Goal: Use online tool/utility: Utilize a website feature to perform a specific function

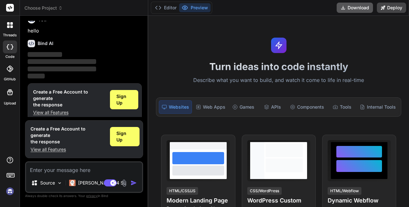
click at [357, 7] on button "Download" at bounding box center [355, 8] width 36 height 10
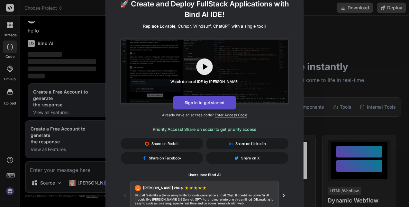
click at [213, 103] on button "Sign in to get started" at bounding box center [204, 102] width 63 height 13
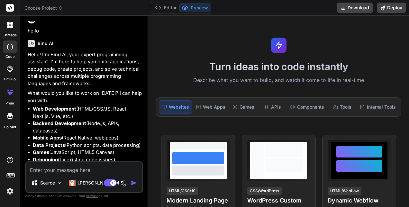
type textarea "x"
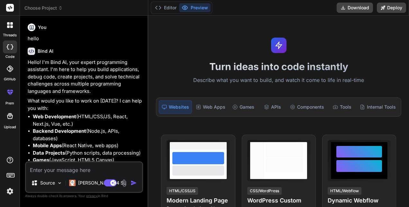
click at [244, 43] on div "Turn ideas into code instantly Describe what you want to build, and watch it co…" at bounding box center [278, 111] width 261 height 191
click at [359, 4] on button "Download" at bounding box center [355, 8] width 36 height 10
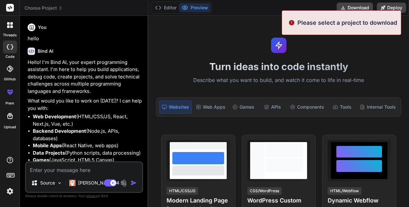
click at [352, 46] on div "Turn ideas into code instantly Describe what you want to build, and watch it co…" at bounding box center [278, 111] width 261 height 191
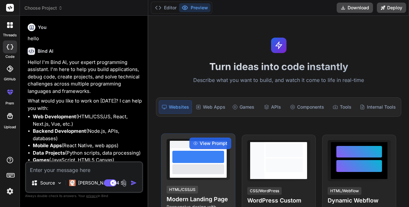
click at [211, 164] on div at bounding box center [198, 169] width 52 height 10
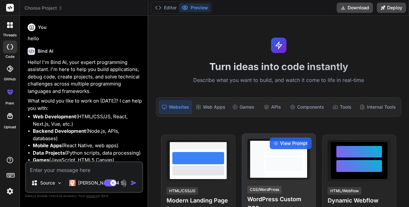
click at [269, 195] on h4 "WordPress Custom CSS" at bounding box center [278, 204] width 63 height 18
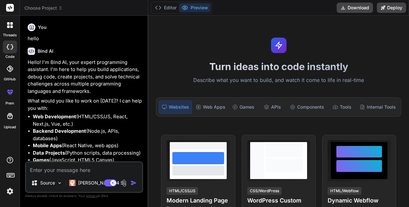
scroll to position [42, 0]
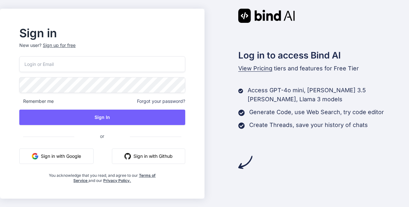
click at [123, 64] on input "email" at bounding box center [102, 64] width 166 height 16
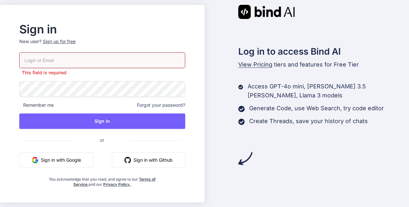
click at [75, 152] on button "Sign in with Google" at bounding box center [56, 159] width 74 height 15
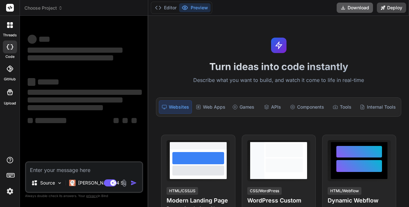
click at [354, 7] on button "Download" at bounding box center [355, 8] width 36 height 10
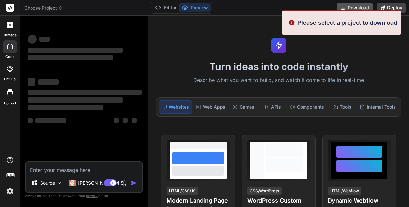
click at [354, 7] on button "Download" at bounding box center [355, 8] width 36 height 10
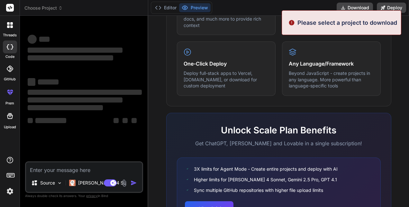
scroll to position [419, 0]
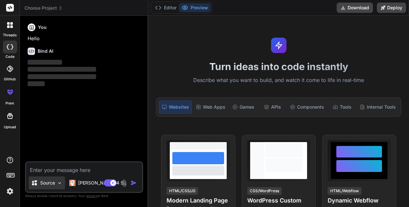
click at [58, 183] on img at bounding box center [59, 182] width 5 height 5
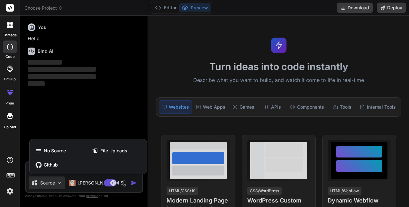
click at [121, 111] on div at bounding box center [204, 103] width 409 height 207
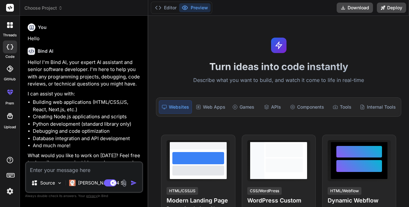
scroll to position [13, 0]
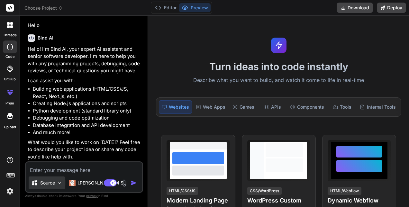
click at [60, 184] on img at bounding box center [59, 182] width 5 height 5
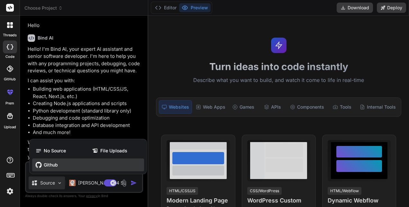
click at [50, 167] on span "Github" at bounding box center [51, 165] width 14 height 6
type textarea "x"
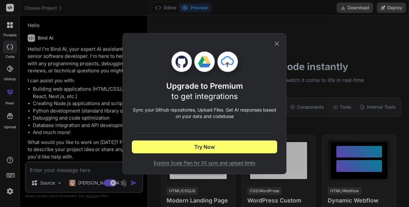
click at [275, 47] on icon at bounding box center [276, 43] width 7 height 7
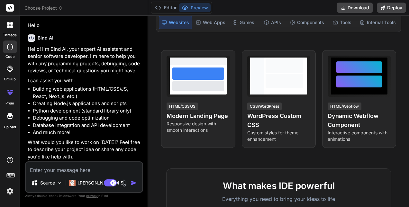
scroll to position [0, 0]
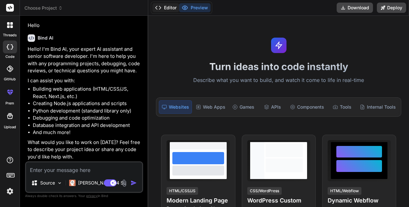
click at [170, 5] on button "Editor" at bounding box center [165, 7] width 27 height 9
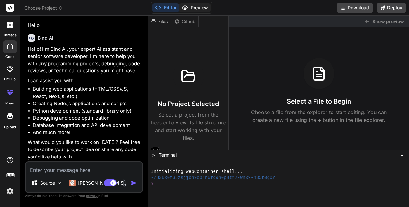
click at [197, 8] on button "Preview" at bounding box center [194, 7] width 31 height 9
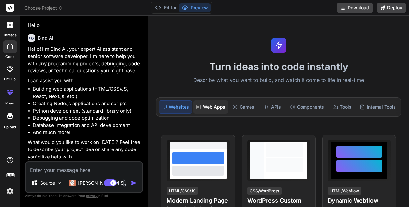
click at [207, 104] on div "Web Apps" at bounding box center [210, 106] width 35 height 13
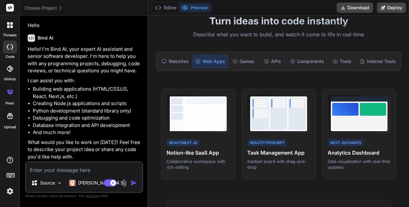
scroll to position [45, 0]
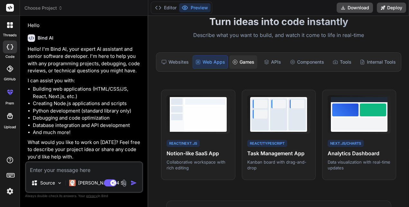
click at [242, 58] on div "Games" at bounding box center [243, 61] width 28 height 13
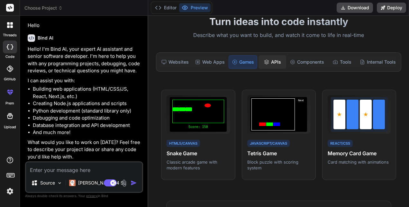
click at [266, 64] on div "APIs" at bounding box center [272, 61] width 28 height 13
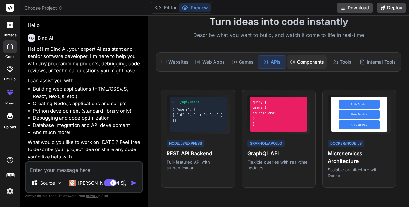
click at [301, 59] on div "Components" at bounding box center [306, 61] width 39 height 13
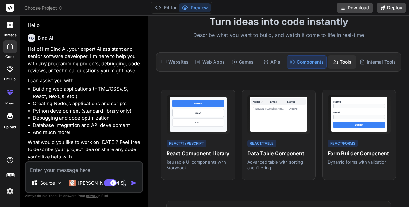
click at [341, 59] on div "Tools" at bounding box center [342, 61] width 28 height 13
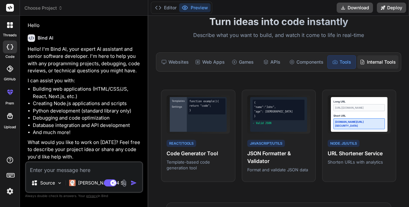
click at [362, 58] on div "Internal Tools" at bounding box center [377, 61] width 41 height 13
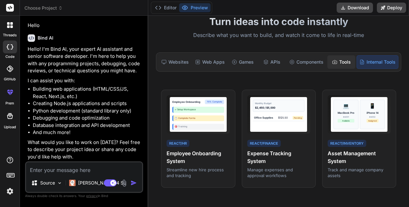
click at [327, 60] on div "Tools" at bounding box center [341, 61] width 28 height 13
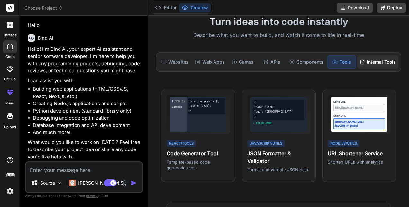
click at [360, 60] on icon at bounding box center [362, 61] width 5 height 5
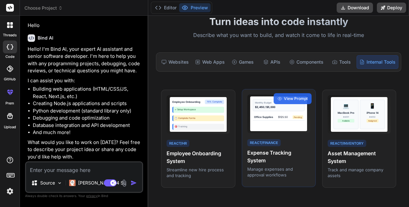
click at [268, 148] on div "React/Finance Expense Tracking System Manage expenses and approval workflows" at bounding box center [278, 158] width 63 height 40
click at [277, 159] on h4 "Expense Tracking System" at bounding box center [278, 156] width 63 height 15
click at [285, 100] on span "View Prompt" at bounding box center [296, 99] width 24 height 6
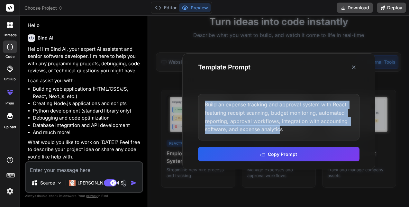
drag, startPoint x: 279, startPoint y: 128, endPoint x: 199, endPoint y: 108, distance: 82.5
click at [199, 108] on div "Build an expense tracking and approval system with React featuring receipt scan…" at bounding box center [278, 117] width 161 height 46
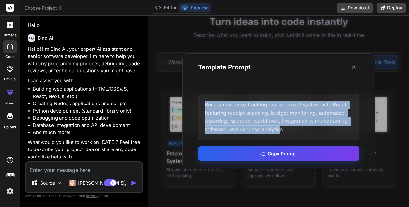
click at [272, 156] on button "Copy Prompt" at bounding box center [278, 153] width 161 height 14
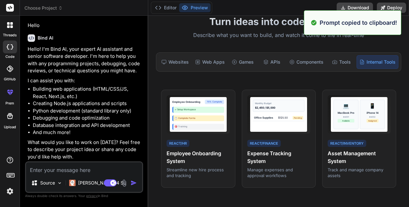
click at [79, 167] on textarea at bounding box center [84, 168] width 116 height 12
paste textarea "Build an expense tracking and approval system with React featuring receipt scan…"
type textarea "Build an expense tracking and approval system with React featuring receipt scan…"
type textarea "x"
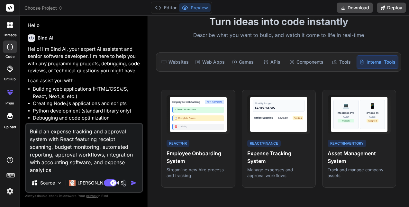
type textarea "Build an expense tracking and approval system with React featuring receipt scan…"
click at [134, 182] on img "button" at bounding box center [133, 183] width 6 height 6
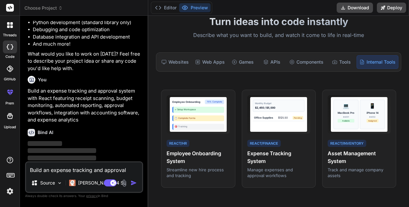
scroll to position [109, 0]
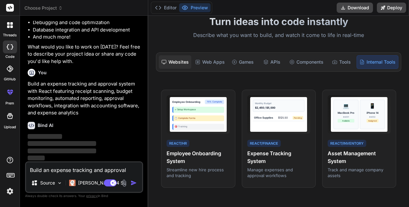
click at [171, 62] on div "Websites" at bounding box center [175, 61] width 32 height 13
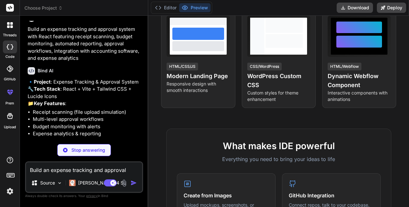
scroll to position [194, 0]
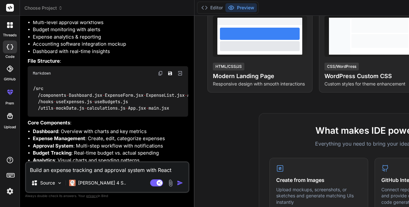
type textarea "x"
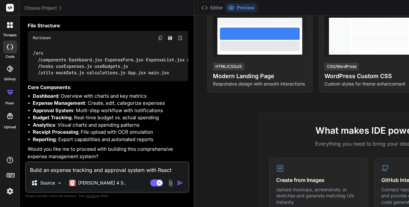
scroll to position [445, 0]
click at [72, 168] on textarea "Build an expense tracking and approval system with React featuring receipt scan…" at bounding box center [107, 168] width 162 height 12
type textarea "y"
type textarea "x"
type textarea "ye"
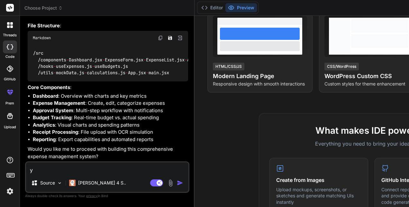
type textarea "x"
type textarea "yea"
type textarea "x"
type textarea "yeah"
type textarea "x"
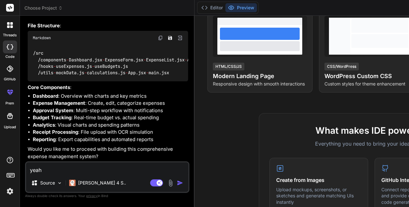
type textarea "yeah"
type textarea "x"
type textarea "yeah c"
type textarea "x"
type textarea "yeah ca"
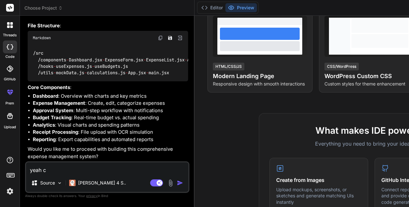
type textarea "x"
type textarea "yeah can"
type textarea "x"
type textarea "yeah can"
type textarea "x"
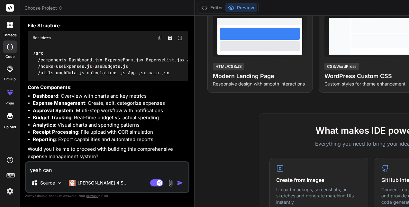
type textarea "yeah can y"
type textarea "x"
type textarea "yeah can yo"
type textarea "x"
type textarea "yeah can you"
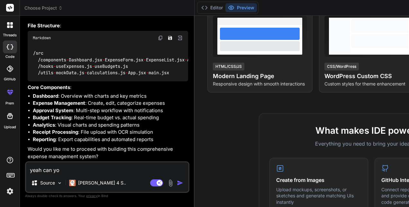
type textarea "x"
type textarea "yeah can you"
type textarea "x"
type textarea "yeah can you a"
type textarea "x"
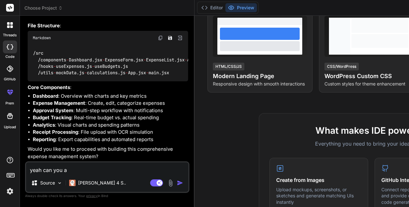
type textarea "yeah can you al"
type textarea "x"
type textarea "yeah can you als"
type textarea "x"
type textarea "yeah can you also"
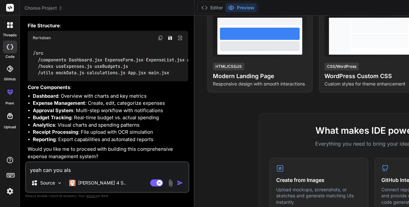
type textarea "x"
type textarea "yeah can you also"
type textarea "x"
type textarea "yeah can you also w"
type textarea "x"
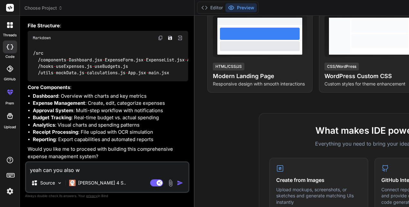
type textarea "yeah can you also wr"
type textarea "x"
type textarea "yeah can you also wri"
type textarea "x"
type textarea "yeah can you also writ"
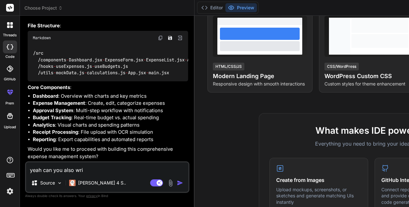
type textarea "x"
type textarea "yeah can you also write"
type textarea "x"
type textarea "yeah can you also write"
type textarea "x"
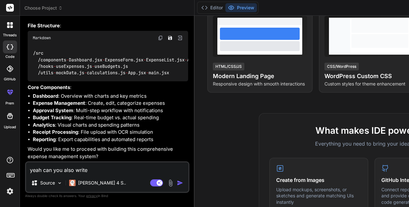
type textarea "yeah can you also write b"
type textarea "x"
type textarea "yeah can you also write ba"
type textarea "x"
type textarea "yeah can you also write bac"
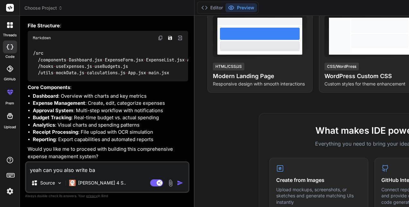
type textarea "x"
type textarea "yeah can you also write back"
type textarea "x"
type textarea "yeah can you also write backe"
type textarea "x"
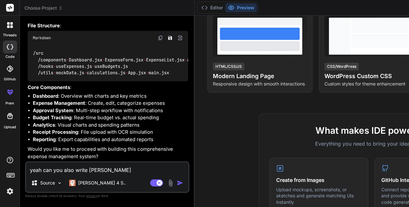
type textarea "yeah can you also write backen"
type textarea "x"
type textarea "yeah can you also write backend"
type textarea "x"
type textarea "yeah can you also write backend"
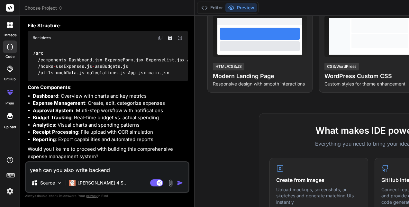
type textarea "x"
type textarea "yeah can you also write backend a"
type textarea "x"
type textarea "yeah can you also write backend as"
type textarea "x"
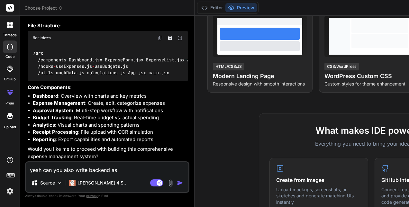
type textarea "yeah can you also write backend as"
type textarea "x"
type textarea "yeah can you also write backend as w"
type textarea "x"
type textarea "yeah can you also write backend as we"
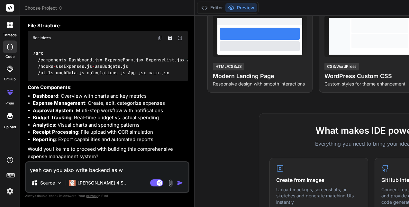
type textarea "x"
type textarea "yeah can you also write backend as wel"
type textarea "x"
type textarea "yeah can you also write backend as well"
type textarea "x"
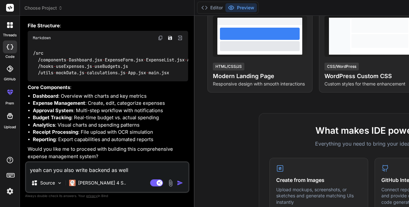
type textarea "yeah can you also write backend as well?"
type textarea "x"
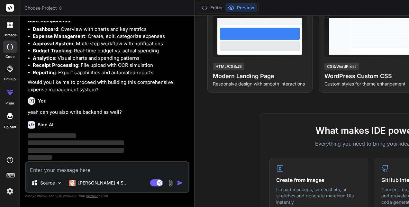
scroll to position [512, 0]
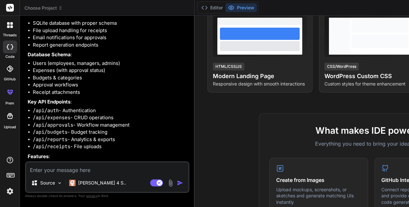
type textarea "x"
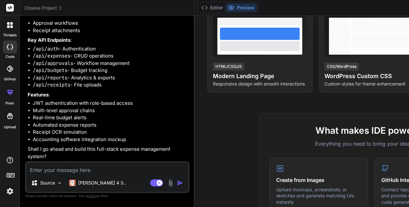
scroll to position [789, 0]
click at [67, 169] on textarea at bounding box center [107, 168] width 162 height 12
type textarea "yu"
type textarea "x"
type textarea "yue"
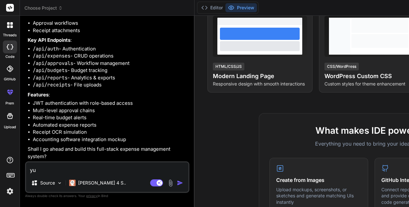
type textarea "x"
type textarea "yu"
type textarea "x"
type textarea "y"
type textarea "x"
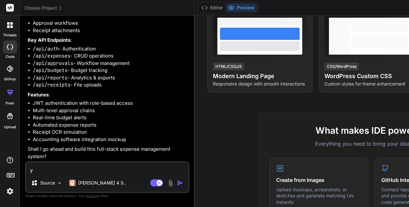
type textarea "ye"
type textarea "x"
type textarea "yes"
type textarea "x"
type textarea "yes"
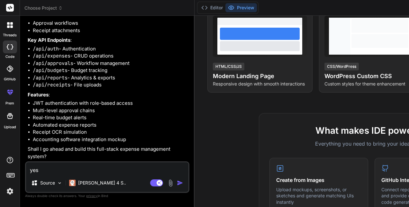
type textarea "x"
type textarea "yes c"
type textarea "x"
type textarea "yes ca"
type textarea "x"
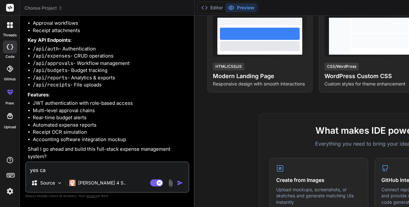
type textarea "yes ca"
type textarea "x"
type textarea "yes ca y"
type textarea "x"
type textarea "yes ca yo"
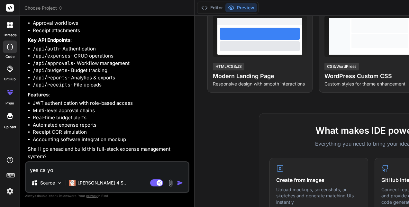
type textarea "x"
type textarea "yes ca you"
type textarea "x"
type textarea "yes ca you"
type textarea "x"
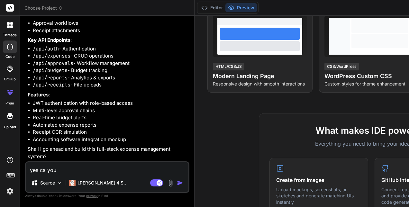
type textarea "yes ca you"
type textarea "x"
type textarea "yes ca yo"
type textarea "x"
type textarea "yes ca y"
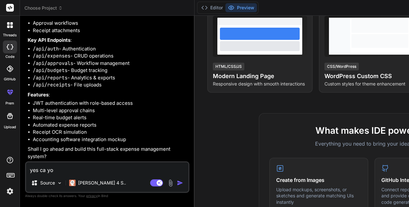
type textarea "x"
type textarea "yes ca"
type textarea "x"
type textarea "yes ca"
type textarea "x"
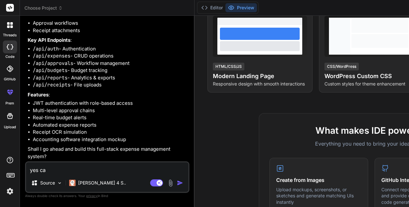
type textarea "yes can"
type textarea "x"
type textarea "yes can"
type textarea "x"
type textarea "yes can t"
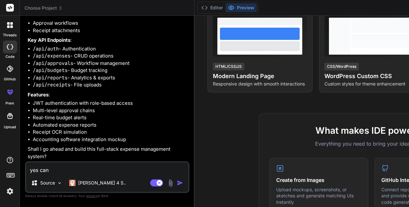
type textarea "x"
type textarea "yes can ty"
type textarea "x"
type textarea "yes can tyo"
type textarea "x"
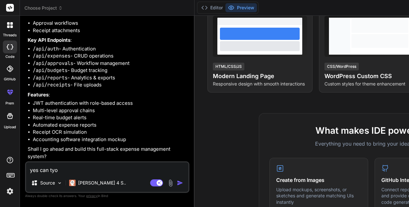
type textarea "yes can tyoy"
type textarea "x"
type textarea "yes can tyoy"
type textarea "x"
type textarea "yes can tyoy"
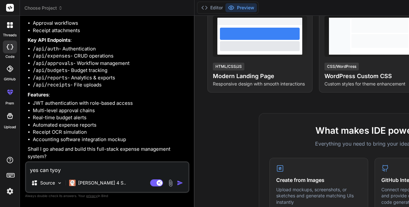
type textarea "x"
type textarea "yes can tyo"
type textarea "x"
type textarea "yes can ty"
type textarea "x"
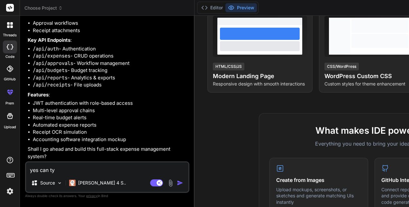
type textarea "yes can t"
type textarea "x"
type textarea "yes can"
type textarea "x"
type textarea "yes can y"
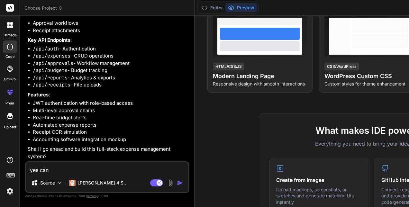
type textarea "x"
type textarea "yes can yo"
type textarea "x"
type textarea "yes can you"
type textarea "x"
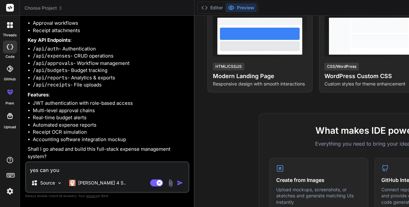
type textarea "yes can you"
type textarea "x"
type textarea "yes can you a"
type textarea "x"
type textarea "yes can you al"
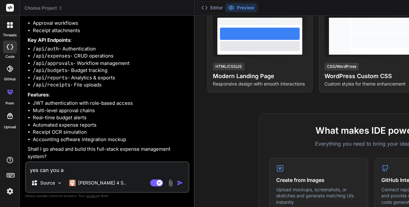
type textarea "x"
type textarea "yes can you als"
type textarea "x"
type textarea "yes can you also"
type textarea "x"
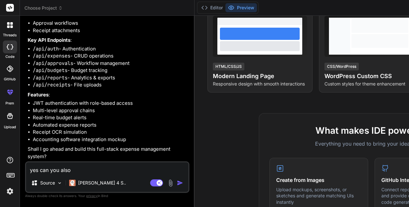
type textarea "yes can you also"
type textarea "x"
type textarea "yes can you also w"
type textarea "x"
type textarea "yes can you also wr"
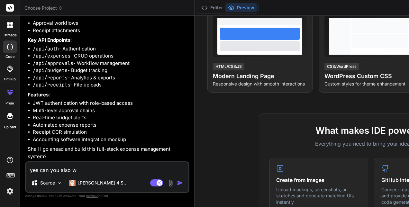
type textarea "x"
type textarea "yes can you also wri"
type textarea "x"
type textarea "yes can you also writ"
type textarea "x"
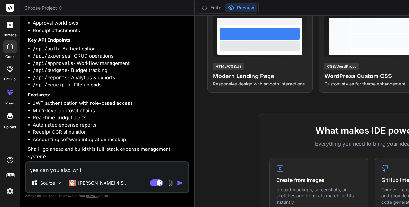
type textarea "yes can you also write"
type textarea "x"
type textarea "yes can you also write"
type textarea "x"
type textarea "yes can you also write b"
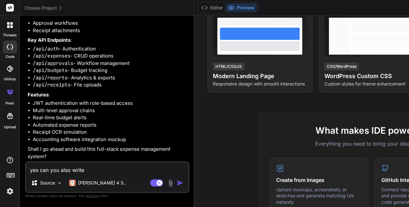
type textarea "x"
type textarea "yes can you also write ba"
type textarea "x"
type textarea "yes can you also write bac"
type textarea "x"
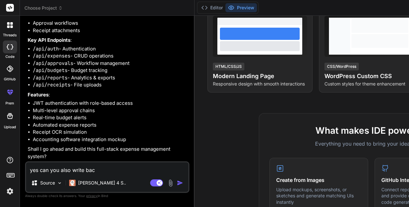
type textarea "yes can you also write back"
type textarea "x"
type textarea "yes can you also write backe"
type textarea "x"
type textarea "yes can you also write backen"
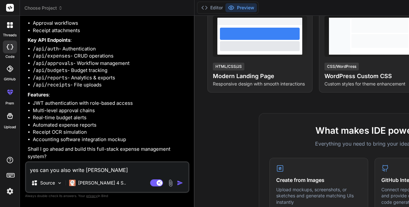
type textarea "x"
type textarea "yes can you also write backend"
type textarea "x"
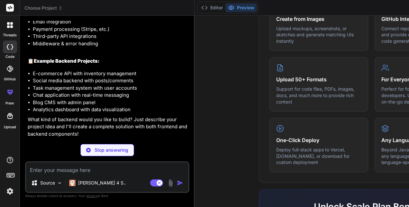
scroll to position [1137, 0]
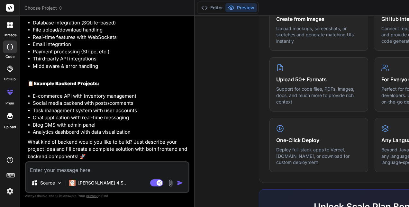
type textarea "x"
click at [58, 171] on textarea at bounding box center [107, 168] width 162 height 12
type textarea "n"
type textarea "x"
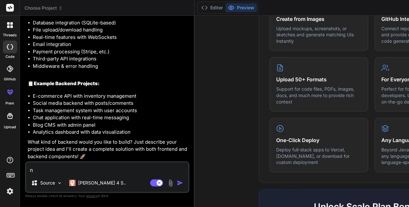
type textarea "no"
type textarea "x"
type textarea "nod"
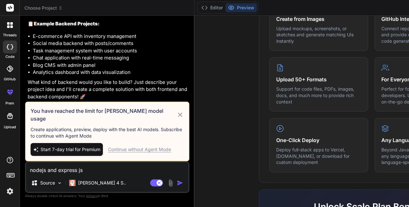
click at [176, 111] on icon at bounding box center [179, 115] width 7 height 8
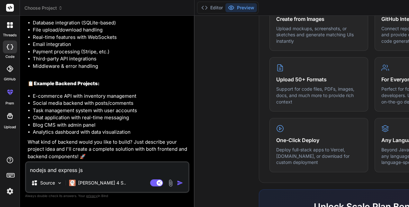
click at [177, 181] on img "button" at bounding box center [180, 183] width 6 height 6
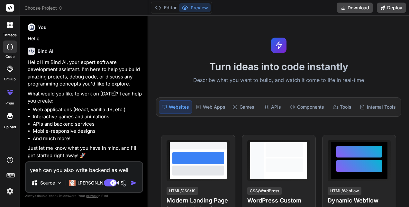
type textarea "x"
